Goal: Obtain resource: Obtain resource

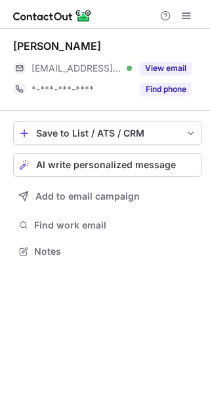
scroll to position [242, 210]
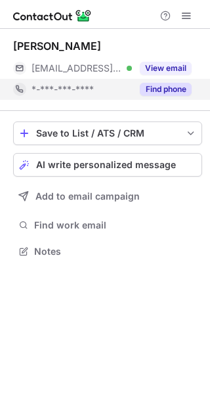
click at [154, 94] on button "Find phone" at bounding box center [166, 89] width 52 height 13
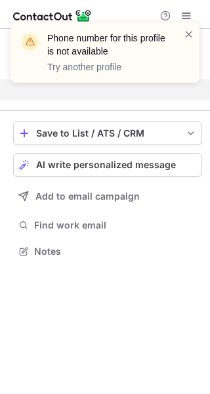
scroll to position [221, 210]
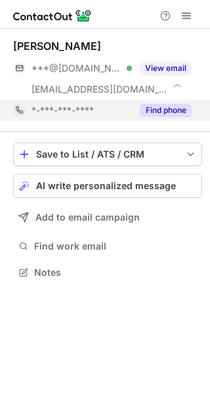
scroll to position [263, 210]
click at [160, 109] on button "Find phone" at bounding box center [166, 110] width 52 height 13
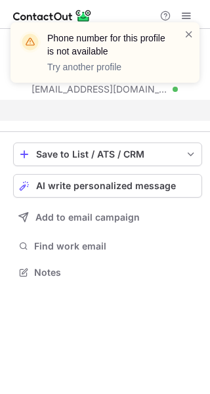
scroll to position [242, 210]
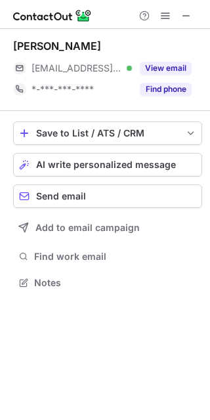
scroll to position [274, 210]
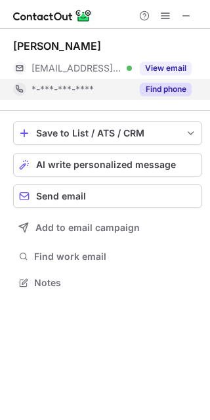
click at [157, 96] on div "Find phone" at bounding box center [162, 89] width 60 height 21
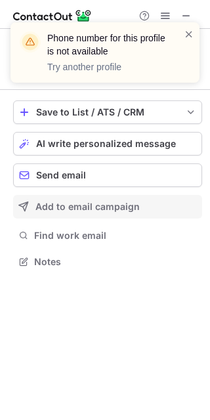
scroll to position [253, 210]
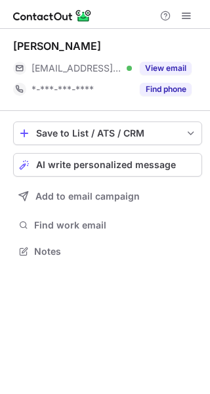
scroll to position [242, 210]
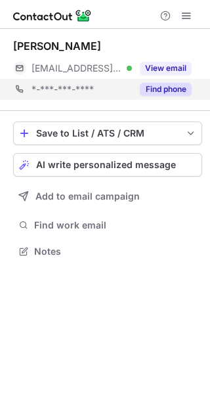
drag, startPoint x: 154, startPoint y: 84, endPoint x: 194, endPoint y: 85, distance: 40.7
click at [156, 84] on button "Find phone" at bounding box center [166, 89] width 52 height 13
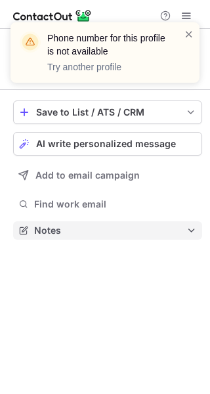
scroll to position [221, 210]
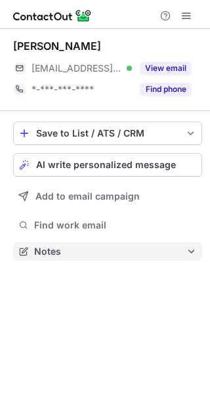
scroll to position [242, 210]
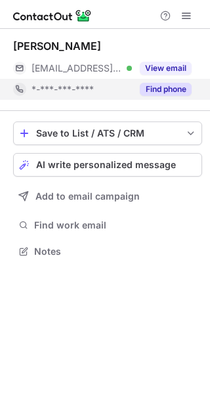
click at [167, 90] on button "Find phone" at bounding box center [166, 89] width 52 height 13
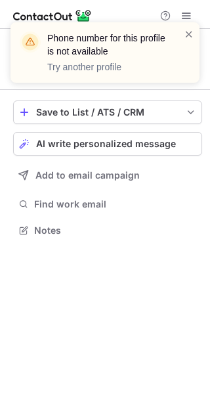
scroll to position [221, 210]
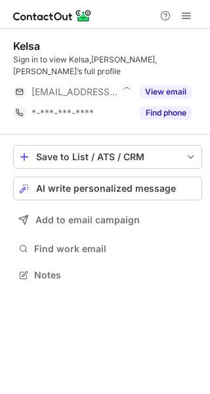
scroll to position [254, 210]
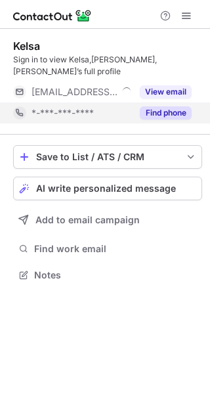
click at [156, 106] on button "Find phone" at bounding box center [166, 112] width 52 height 13
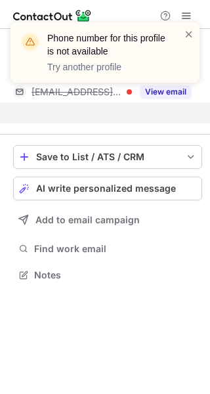
scroll to position [233, 210]
